Goal: Task Accomplishment & Management: Manage account settings

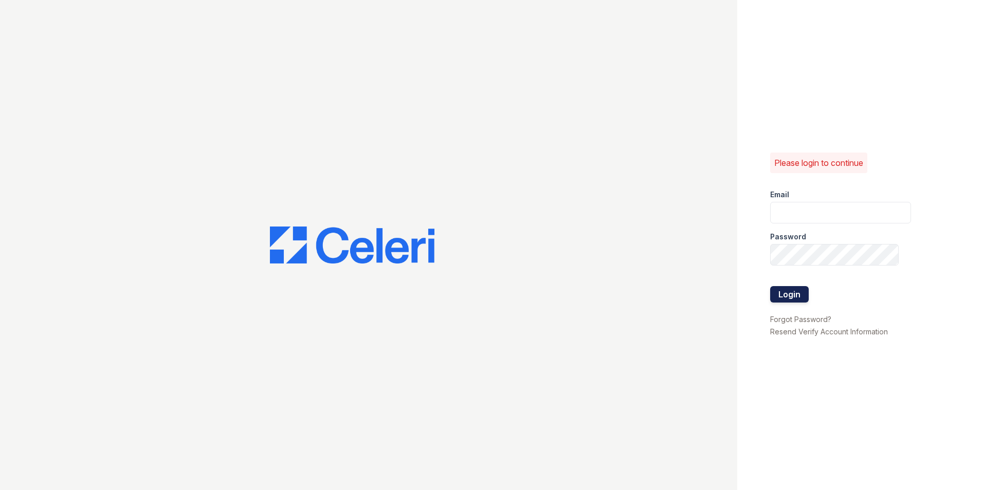
type input "[PERSON_NAME][EMAIL_ADDRESS][DOMAIN_NAME]"
click at [799, 295] on button "Login" at bounding box center [789, 294] width 39 height 16
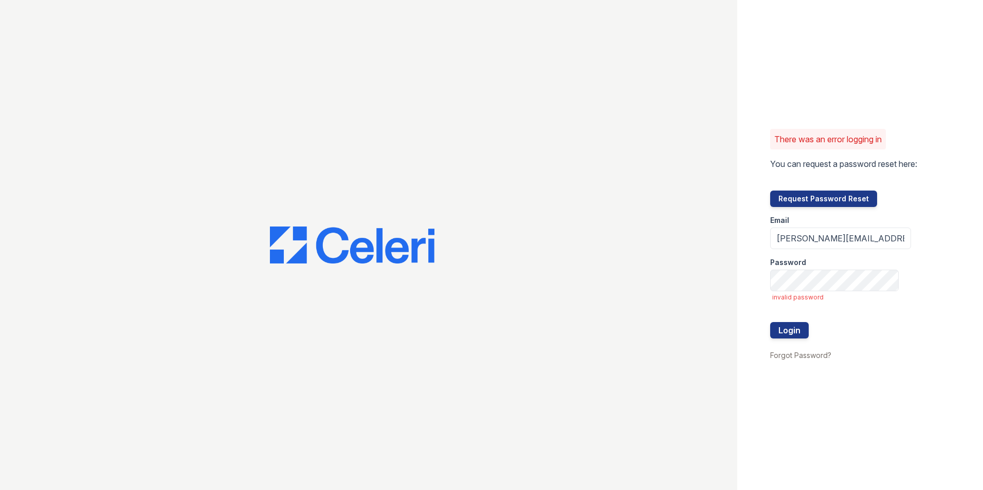
click at [853, 23] on div "There was an error logging in You can request a password reset here: Request Pa…" at bounding box center [860, 245] width 246 height 490
click at [789, 327] on button "Login" at bounding box center [789, 330] width 39 height 16
drag, startPoint x: 496, startPoint y: 21, endPoint x: 489, endPoint y: 19, distance: 7.5
click at [497, 21] on div at bounding box center [368, 245] width 737 height 490
